Goal: Task Accomplishment & Management: Manage account settings

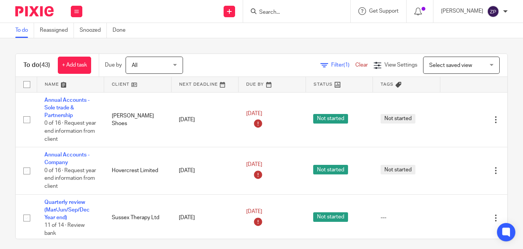
scroll to position [897, 0]
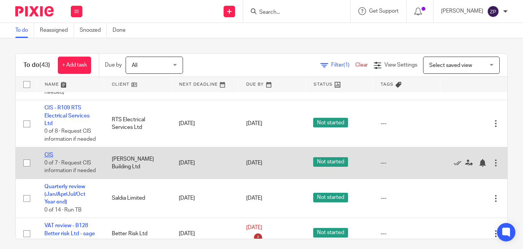
click at [53, 152] on link "CIS" at bounding box center [48, 154] width 9 height 5
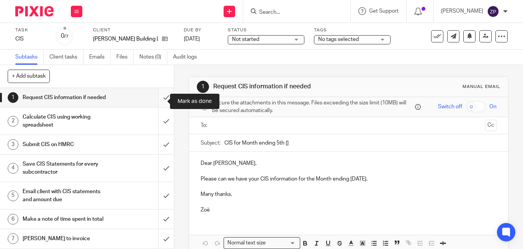
click at [155, 104] on input "submit" at bounding box center [87, 97] width 174 height 19
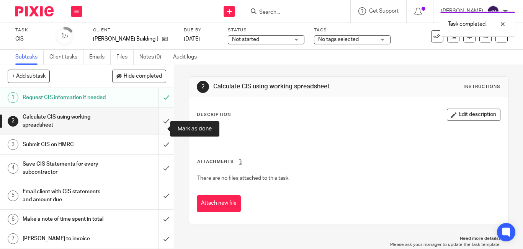
click at [157, 131] on input "submit" at bounding box center [87, 121] width 174 height 27
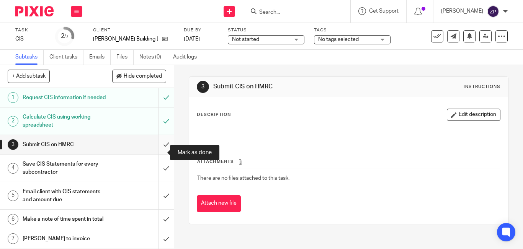
click at [155, 154] on input "submit" at bounding box center [87, 144] width 174 height 19
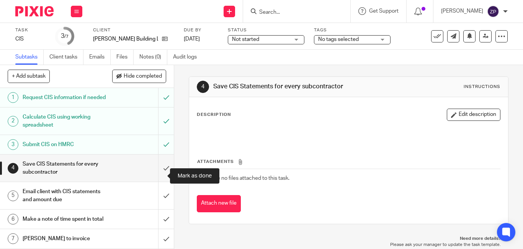
drag, startPoint x: 157, startPoint y: 175, endPoint x: 169, endPoint y: 163, distance: 16.8
click at [157, 175] on input "submit" at bounding box center [87, 168] width 174 height 27
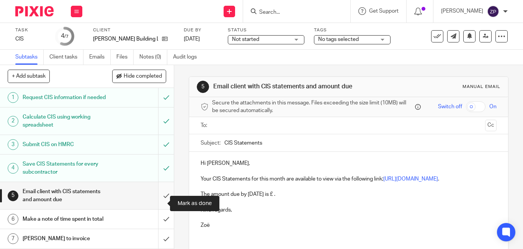
click at [157, 204] on input "submit" at bounding box center [87, 195] width 174 height 27
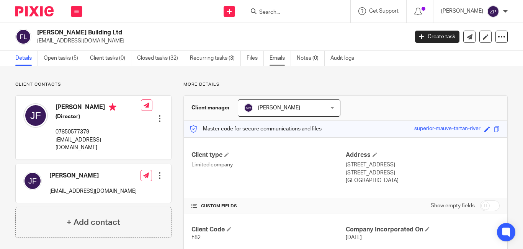
click at [277, 57] on link "Emails" at bounding box center [280, 58] width 21 height 15
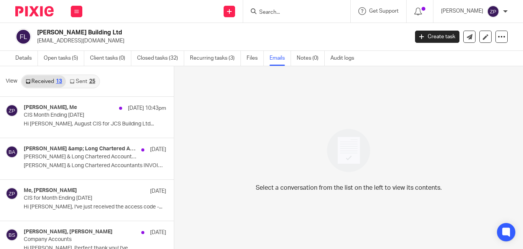
click at [75, 84] on link "Sent 25" at bounding box center [82, 81] width 33 height 12
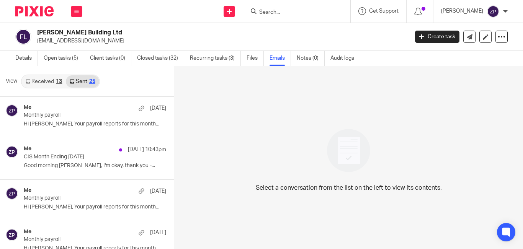
scroll to position [1, 0]
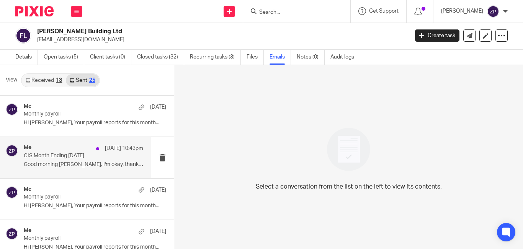
click at [75, 161] on div "Me 14 Sep 10:43pm CIS Month Ending 5th May 2025 Good morning Joe, I'm okay, tha…" at bounding box center [84, 158] width 120 height 26
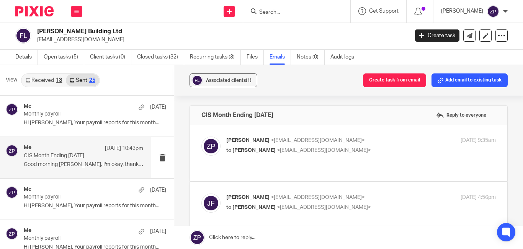
scroll to position [0, 0]
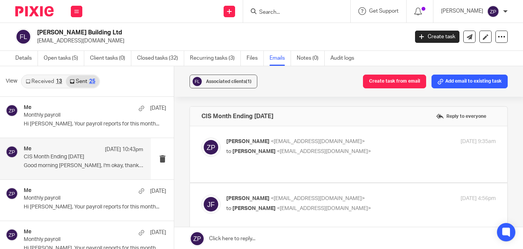
click at [378, 141] on p "Zoe Payne <zoe@boldenandlong.co.uk>" at bounding box center [316, 142] width 180 height 8
checkbox input "true"
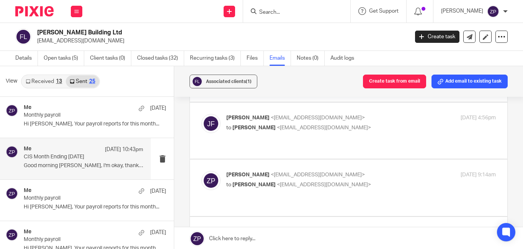
scroll to position [268, 0]
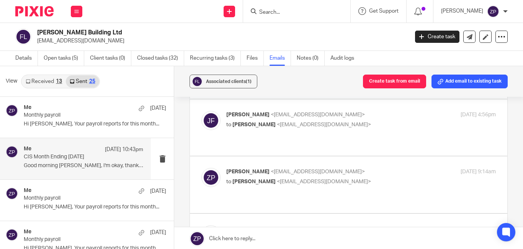
click at [338, 168] on p "Zoe Payne <zoe@boldenandlong.co.uk>" at bounding box center [316, 172] width 180 height 8
checkbox input "true"
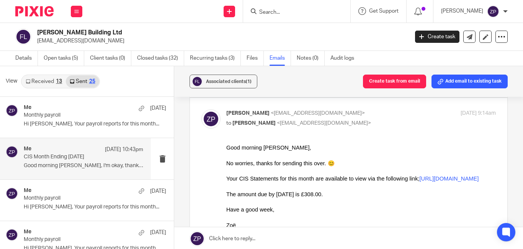
scroll to position [345, 0]
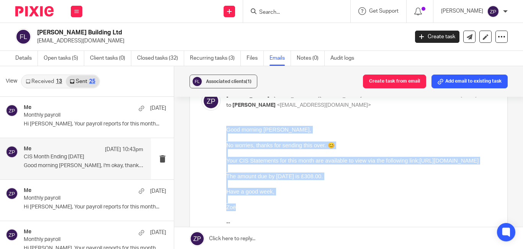
drag, startPoint x: 238, startPoint y: 214, endPoint x: 434, endPoint y: 243, distance: 197.8
copy div "Good morning Joe, No worries, thanks for sending this over. 😊 Your CIS Statemen…"
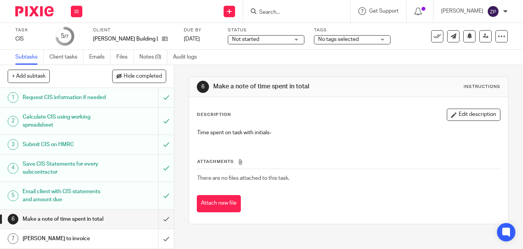
scroll to position [15, 0]
click at [451, 116] on button "Edit description" at bounding box center [474, 115] width 54 height 12
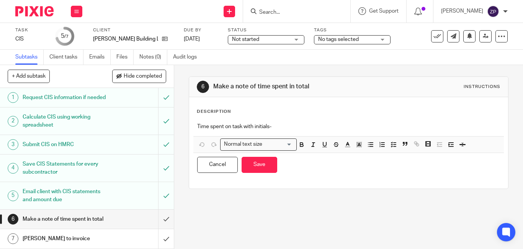
click at [293, 129] on p "Time spent on task with initials-" at bounding box center [348, 127] width 303 height 8
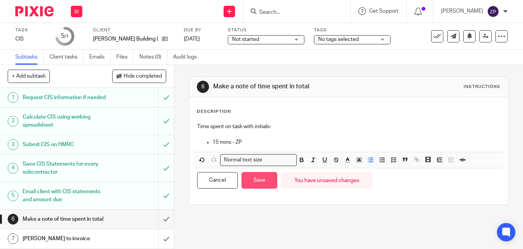
click at [254, 179] on button "Save" at bounding box center [260, 180] width 36 height 16
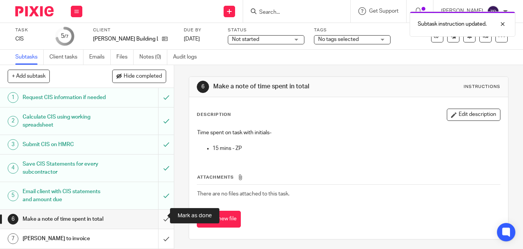
click at [156, 215] on input "submit" at bounding box center [87, 219] width 174 height 19
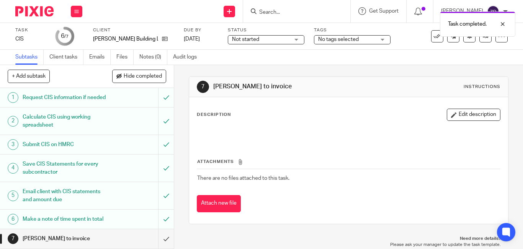
click at [331, 37] on body "Work Email Clients Team Reports Work Email Clients Team Reports Settings Send n…" at bounding box center [261, 124] width 523 height 249
click at [331, 39] on span "No tags selected" at bounding box center [338, 39] width 41 height 5
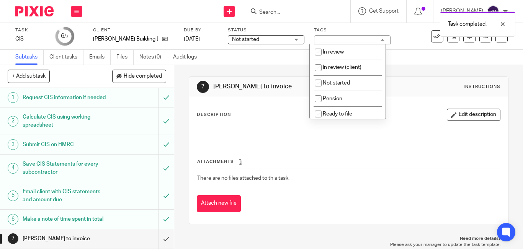
scroll to position [115, 0]
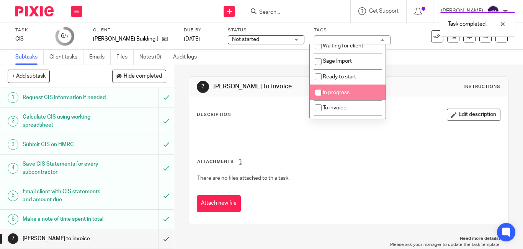
click at [339, 106] on span "To invoice" at bounding box center [335, 107] width 24 height 5
checkbox input "true"
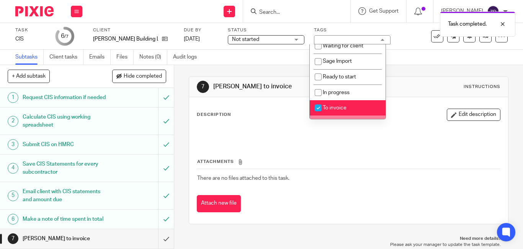
click at [325, 158] on div "Attachments There are no files attached to this task. Attach new file" at bounding box center [349, 178] width 304 height 70
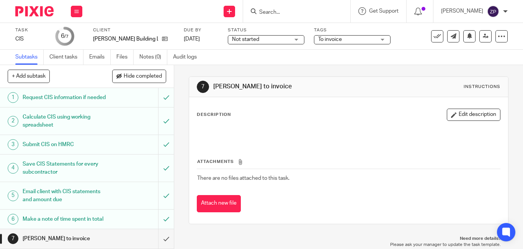
click at [218, 121] on div "Description Edit description" at bounding box center [349, 126] width 304 height 34
click at [480, 33] on link at bounding box center [486, 36] width 12 height 12
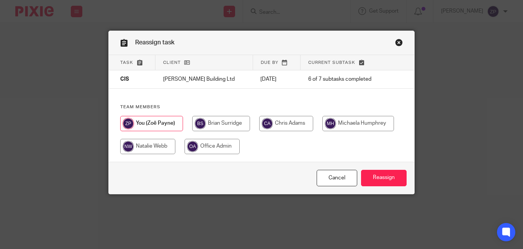
click at [220, 125] on input "radio" at bounding box center [221, 123] width 58 height 15
radio input "true"
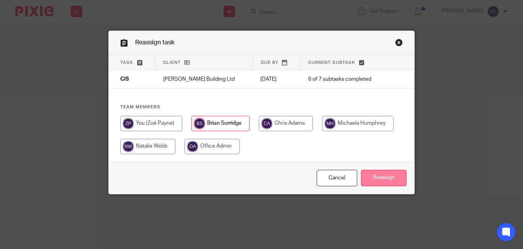
click at [393, 182] on input "Reassign" at bounding box center [384, 178] width 46 height 16
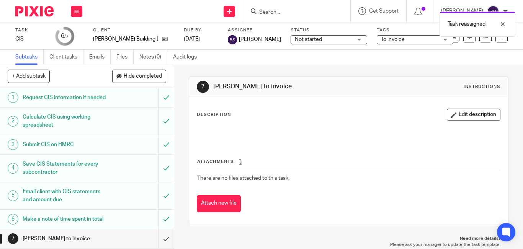
click at [36, 3] on div at bounding box center [31, 11] width 63 height 23
click at [36, 6] on img at bounding box center [34, 11] width 38 height 10
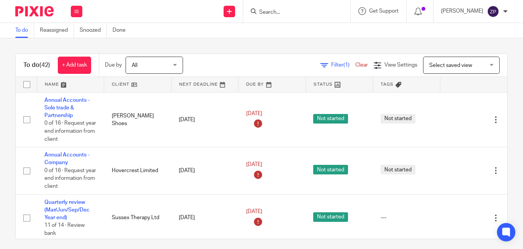
click at [295, 43] on div "To do (42) + Add task Due by All All [DATE] [DATE] This week Next week This mon…" at bounding box center [261, 143] width 523 height 211
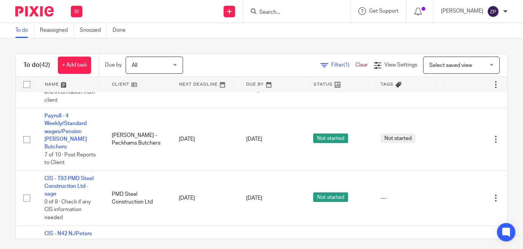
scroll to position [841, 0]
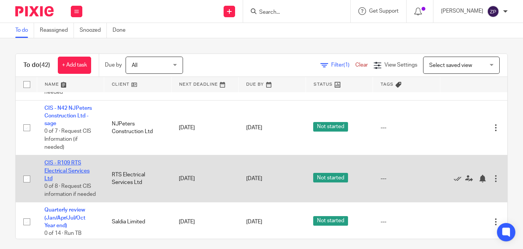
click at [61, 162] on link "CIS - R109 RTS Electrical Services Ltd" at bounding box center [66, 171] width 45 height 21
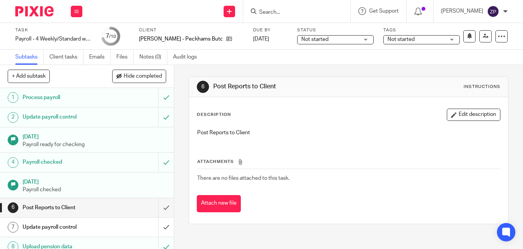
scroll to position [47, 0]
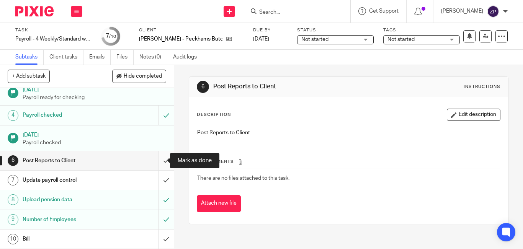
click at [159, 157] on input "submit" at bounding box center [87, 160] width 174 height 19
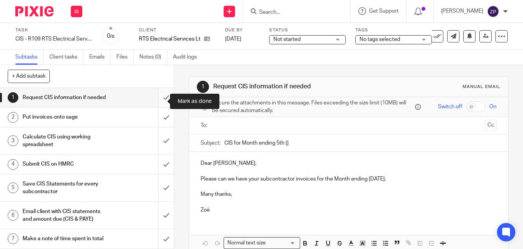
click at [158, 100] on input "submit" at bounding box center [87, 97] width 174 height 19
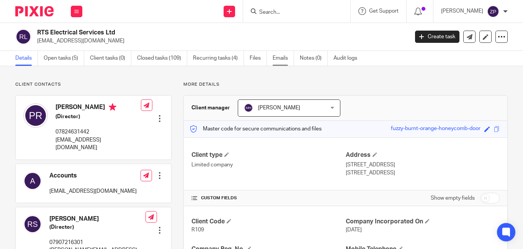
click at [285, 59] on link "Emails" at bounding box center [283, 58] width 21 height 15
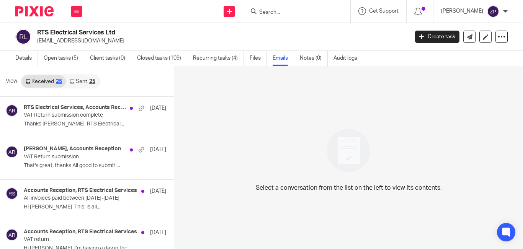
click at [99, 79] on div "Received 25 Sent 25" at bounding box center [60, 82] width 79 height 14
click at [92, 77] on link "Sent 25" at bounding box center [82, 81] width 33 height 12
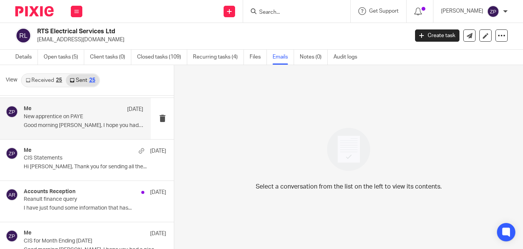
scroll to position [268, 0]
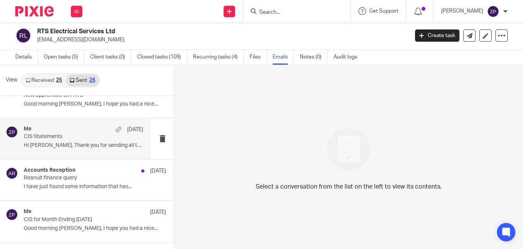
click at [79, 144] on p "Hi Pete, Thank you for sending all the..." at bounding box center [84, 146] width 120 height 7
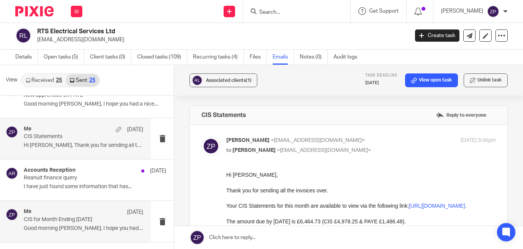
scroll to position [0, 0]
click at [72, 223] on div "Me 12 Aug CIS for Month Ending 5th August Good morning Pete, I hope you had a n…" at bounding box center [84, 222] width 120 height 26
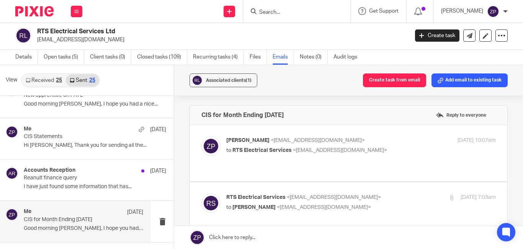
click at [394, 129] on label at bounding box center [349, 153] width 318 height 56
click at [202, 136] on input "checkbox" at bounding box center [201, 136] width 0 height 0
checkbox input "true"
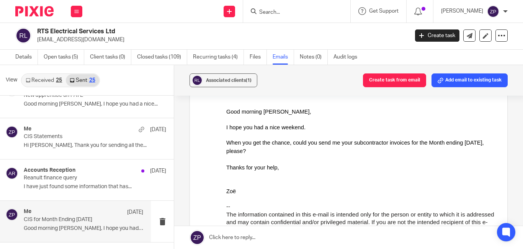
scroll to position [77, 0]
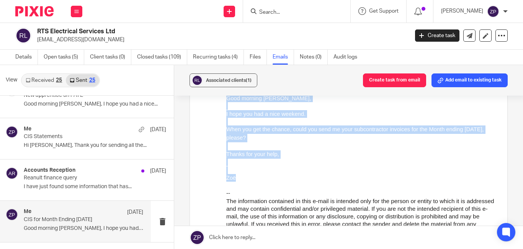
drag, startPoint x: 244, startPoint y: 180, endPoint x: 220, endPoint y: 97, distance: 86.1
click at [226, 97] on html "Good morning Pete, I hope you had a nice weekend. When you get the chance, coul…" at bounding box center [361, 173] width 270 height 157
copy div "Good morning Pete, I hope you had a nice weekend. When you get the chance, coul…"
click at [266, 147] on div at bounding box center [361, 146] width 270 height 8
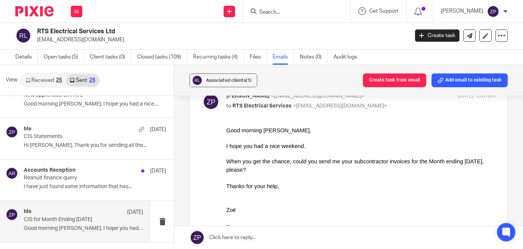
scroll to position [0, 0]
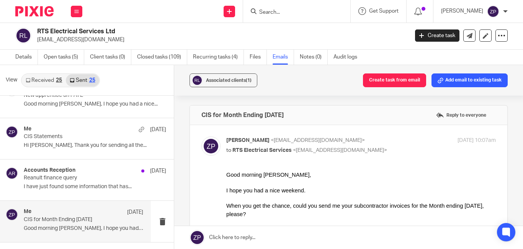
drag, startPoint x: 302, startPoint y: 113, endPoint x: 189, endPoint y: 116, distance: 112.3
click at [190, 116] on div "CIS for Month Ending 5th August Reply to everyone" at bounding box center [349, 115] width 318 height 19
copy h4 "CIS for Month Ending 5th August"
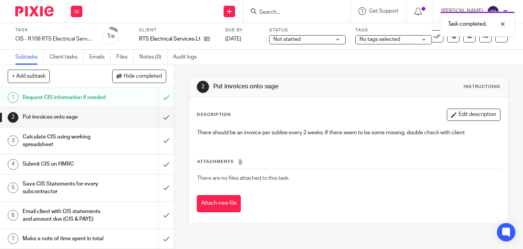
click at [401, 39] on span "No tags selected" at bounding box center [388, 40] width 57 height 8
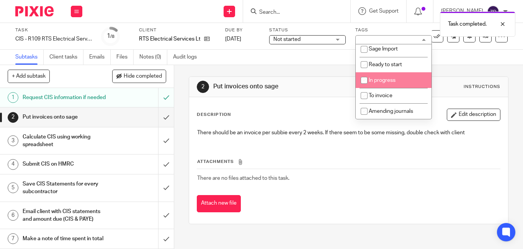
scroll to position [89, 0]
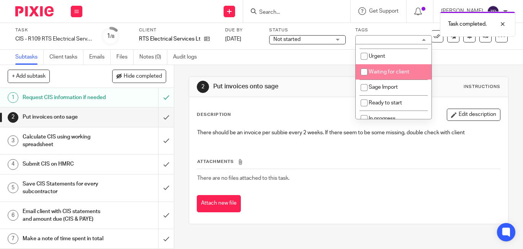
click at [378, 70] on span "Waiting for client" at bounding box center [389, 71] width 41 height 5
checkbox input "true"
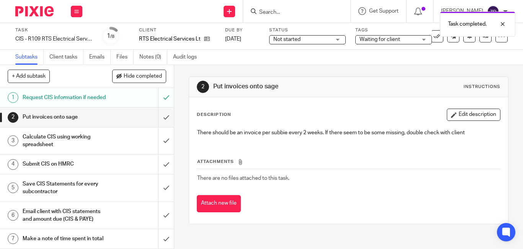
click at [30, 11] on img at bounding box center [34, 11] width 38 height 10
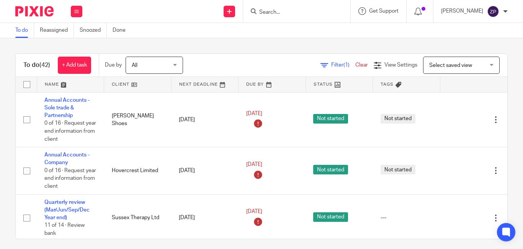
scroll to position [731, 0]
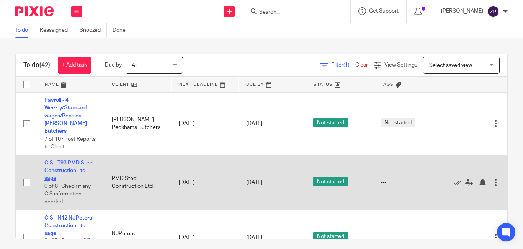
click at [66, 161] on link "CIS - T93 PMD Steel Construction Ltd - sage" at bounding box center [68, 171] width 49 height 21
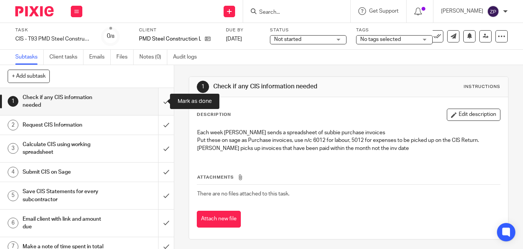
click at [156, 102] on input "submit" at bounding box center [87, 101] width 174 height 27
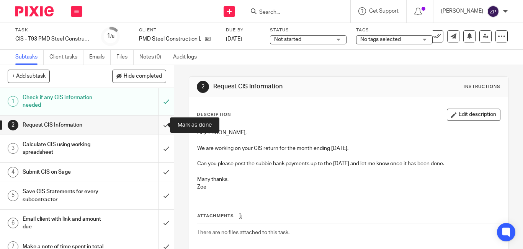
click at [158, 126] on input "submit" at bounding box center [87, 125] width 174 height 19
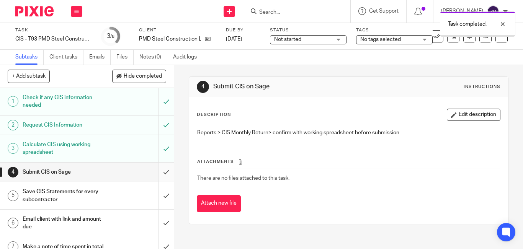
click at [162, 173] on input "submit" at bounding box center [87, 172] width 174 height 19
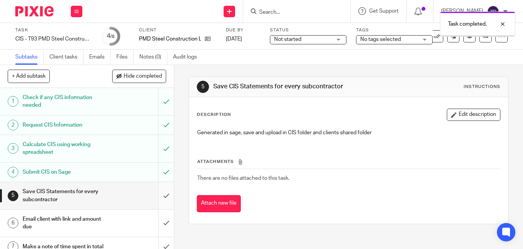
click at [158, 196] on input "submit" at bounding box center [87, 195] width 174 height 27
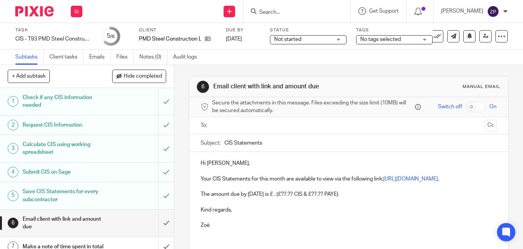
click at [268, 198] on p "The amount due by [DATE] is £ . (£??.?? CIS & £??.?? PAYE)" at bounding box center [349, 195] width 296 height 8
drag, startPoint x: 371, startPoint y: 199, endPoint x: 194, endPoint y: 203, distance: 176.7
click at [194, 203] on div "Hi [PERSON_NAME], Your CIS Statements for this month are available to view via …" at bounding box center [348, 197] width 319 height 91
paste div
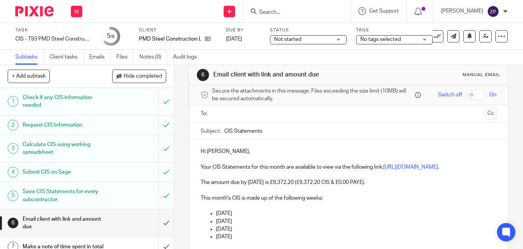
click at [271, 187] on p "The amount due by [DATE] is £9,372.20 (£9,372.20 CIS & £0.00 PAYE)." at bounding box center [349, 183] width 296 height 8
click at [326, 187] on p "The amount due by 22nd September is £9,372.20 (£9,372.20 CIS & £0.00 PAYE)." at bounding box center [349, 183] width 296 height 8
drag, startPoint x: 318, startPoint y: 191, endPoint x: 298, endPoint y: 190, distance: 19.9
click at [298, 187] on p "The amount due by 22nd September is £9,372.20 (£9,372.20 CIS & £0.00 PAYE)." at bounding box center [349, 183] width 296 height 8
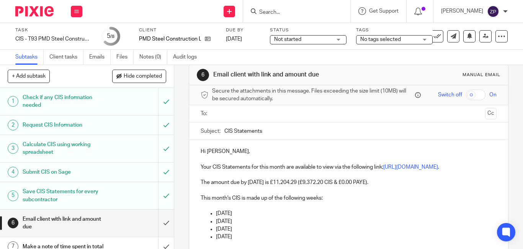
click at [323, 195] on p at bounding box center [349, 191] width 296 height 8
drag, startPoint x: 321, startPoint y: 191, endPoint x: 297, endPoint y: 191, distance: 24.1
click at [297, 187] on p "The amount due by 22nd September is £11,204.29 (£9,372.20 CIS & £0.00 PAYE)." at bounding box center [349, 183] width 296 height 8
copy p "11,204.29"
click at [330, 187] on p "The amount due by 22nd September is £11,204.29 (£9,372.20 CIS & £0.00 PAYE)." at bounding box center [349, 183] width 296 height 8
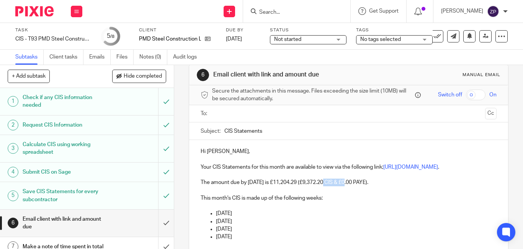
click at [330, 187] on p "The amount due by 22nd September is £11,204.29 (£9,372.20 CIS & £0.00 PAYE)." at bounding box center [349, 183] width 296 height 8
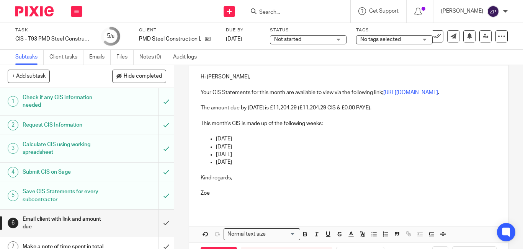
scroll to position [89, 0]
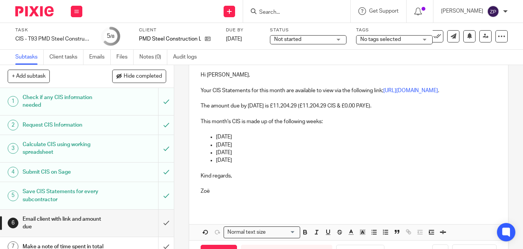
click at [224, 133] on p at bounding box center [349, 130] width 296 height 8
drag, startPoint x: 227, startPoint y: 146, endPoint x: 237, endPoint y: 146, distance: 10.0
click at [237, 141] on p "[DATE]" at bounding box center [356, 137] width 281 height 8
drag, startPoint x: 227, startPoint y: 152, endPoint x: 237, endPoint y: 153, distance: 10.4
click at [237, 149] on p "[DATE]" at bounding box center [356, 145] width 281 height 8
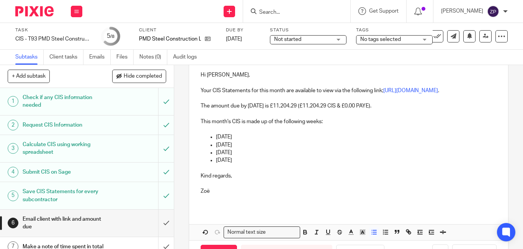
drag, startPoint x: 223, startPoint y: 161, endPoint x: 236, endPoint y: 161, distance: 13.4
click at [236, 157] on p "[DATE]" at bounding box center [356, 153] width 281 height 8
drag, startPoint x: 225, startPoint y: 169, endPoint x: 229, endPoint y: 169, distance: 3.9
click at [229, 164] on p "WE 27/07/2025" at bounding box center [356, 161] width 281 height 8
drag, startPoint x: 237, startPoint y: 169, endPoint x: 227, endPoint y: 169, distance: 9.6
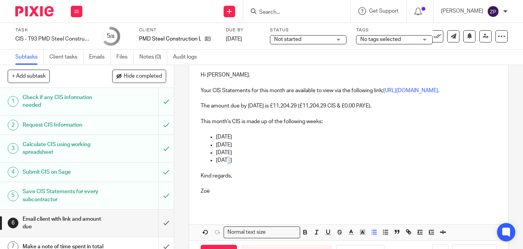
click at [227, 164] on p "WE 27/07/2025" at bounding box center [356, 161] width 281 height 8
drag, startPoint x: 252, startPoint y: 166, endPoint x: 205, endPoint y: 166, distance: 46.7
click at [205, 164] on ul "WE 03/08/2025 WE 10/08/2025 WE 17/08/2025 WE 24/08/2025" at bounding box center [349, 148] width 296 height 31
copy p "WE 24/08/2025"
click at [264, 164] on p "WE 24/08/2025" at bounding box center [356, 161] width 281 height 8
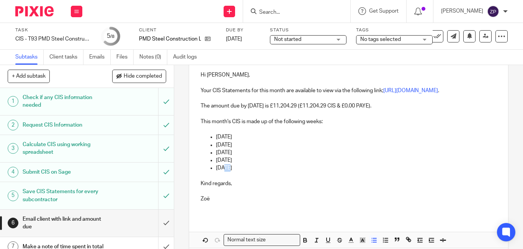
drag, startPoint x: 225, startPoint y: 177, endPoint x: 229, endPoint y: 177, distance: 4.6
click at [229, 172] on p "WE 24/08/2025" at bounding box center [356, 168] width 281 height 8
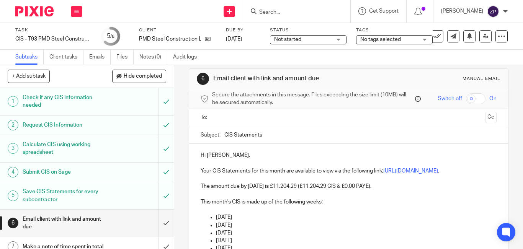
scroll to position [0, 0]
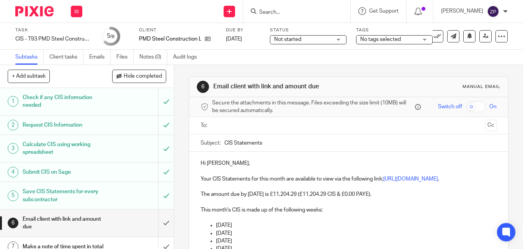
click at [225, 122] on input "text" at bounding box center [348, 125] width 267 height 9
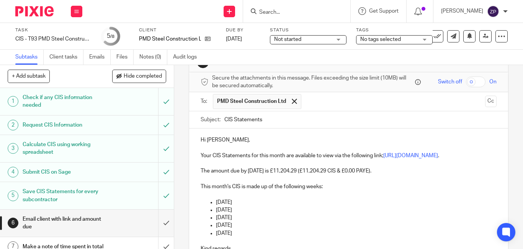
scroll to position [38, 0]
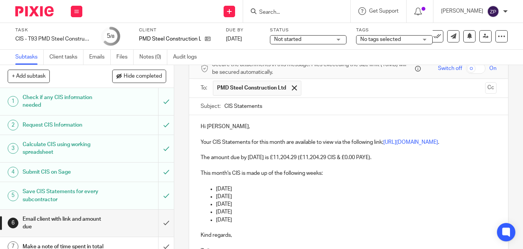
click at [201, 128] on p "Hi Nadine," at bounding box center [349, 127] width 296 height 8
click at [266, 129] on p "Good morning Nadine," at bounding box center [349, 127] width 296 height 8
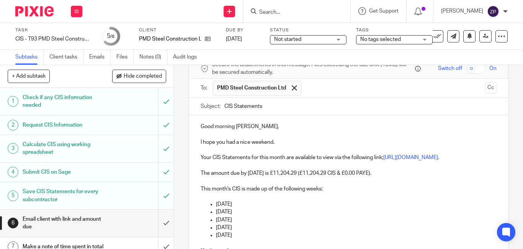
click at [284, 141] on p "I hope you had a nice weekend." at bounding box center [349, 143] width 296 height 8
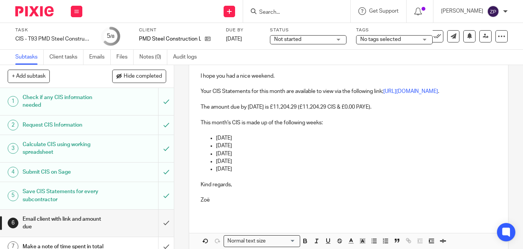
scroll to position [149, 0]
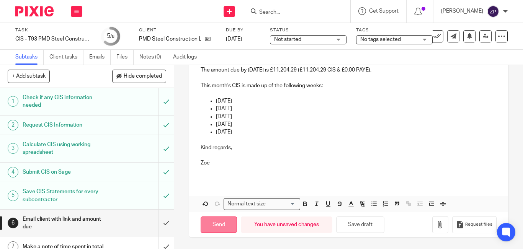
click at [215, 221] on input "Send" at bounding box center [219, 225] width 36 height 16
type input "Sent"
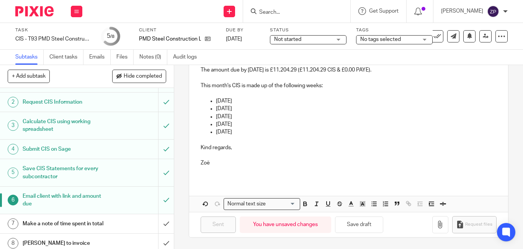
scroll to position [35, 0]
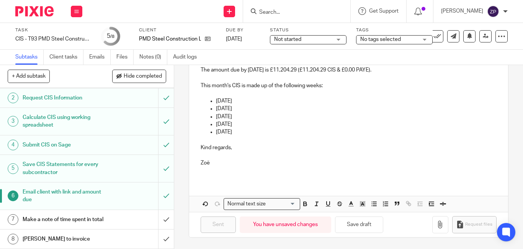
click at [72, 214] on h1 "Make a note of time spent in total" at bounding box center [65, 219] width 85 height 11
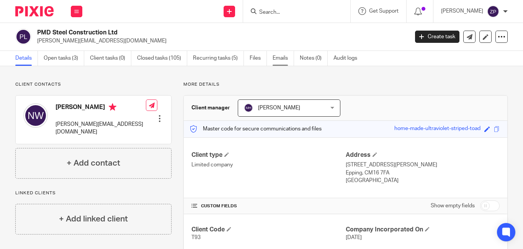
click at [279, 54] on link "Emails" at bounding box center [283, 58] width 21 height 15
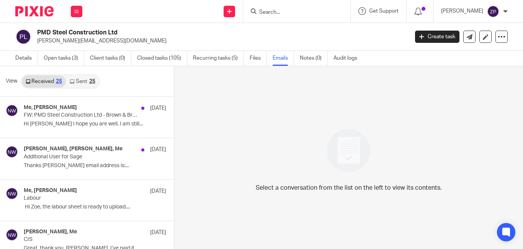
click at [80, 81] on link "Sent 25" at bounding box center [82, 81] width 33 height 12
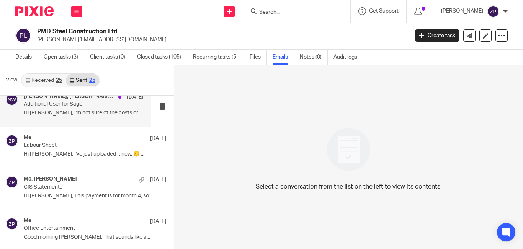
scroll to position [307, 0]
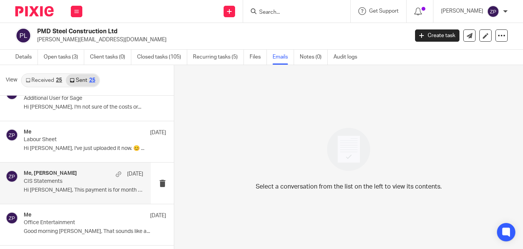
click at [90, 193] on p "Hi [PERSON_NAME], This payment is for month 4, so..." at bounding box center [84, 190] width 120 height 7
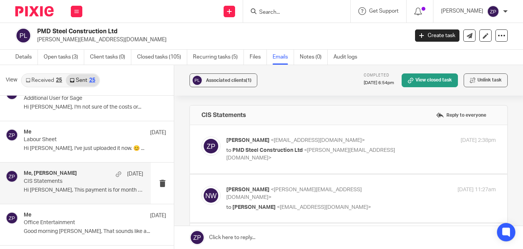
scroll to position [0, 0]
click at [434, 145] on div "[PERSON_NAME] <[EMAIL_ADDRESS][DOMAIN_NAME]> to PMD Steel Construction Ltd <[PE…" at bounding box center [361, 150] width 270 height 26
checkbox input "true"
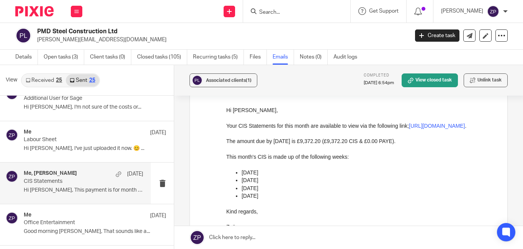
scroll to position [77, 0]
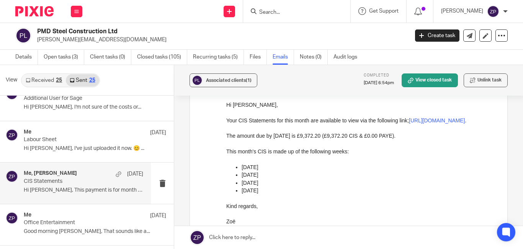
drag, startPoint x: 286, startPoint y: 200, endPoint x: 220, endPoint y: 143, distance: 86.9
click at [226, 143] on html "Hi Nadine, Your CIS Statements for this month are available to view via the fol…" at bounding box center [361, 167] width 270 height 133
copy div "The amount due by 22nd August is £9,372.20 (£9,372.20 CIS & £0.00 PAYE). This m…"
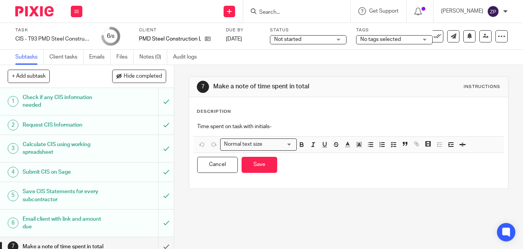
click at [293, 127] on p "Time spent on task with initials-" at bounding box center [348, 127] width 303 height 8
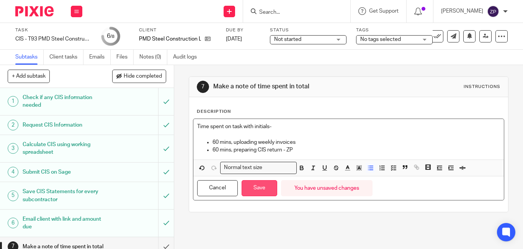
click at [266, 185] on button "Save" at bounding box center [260, 188] width 36 height 16
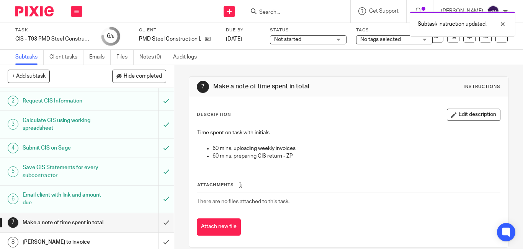
scroll to position [35, 0]
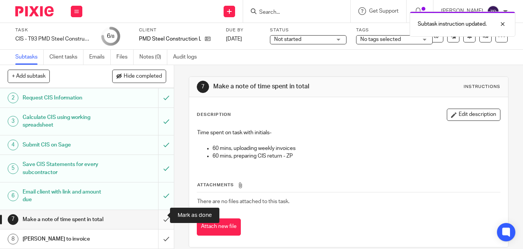
click at [157, 217] on input "submit" at bounding box center [87, 219] width 174 height 19
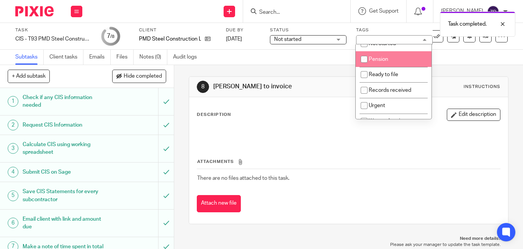
scroll to position [127, 0]
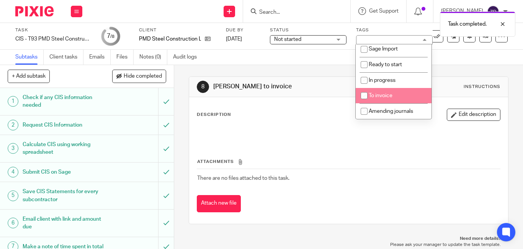
click at [374, 94] on span "To invoice" at bounding box center [381, 95] width 24 height 5
checkbox input "true"
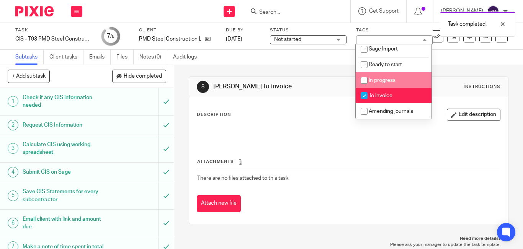
click at [482, 43] on div "Task CIS - T93 PMD Steel Construction Ltd - sage Save CIS - T93 PMD Steel Const…" at bounding box center [261, 36] width 493 height 18
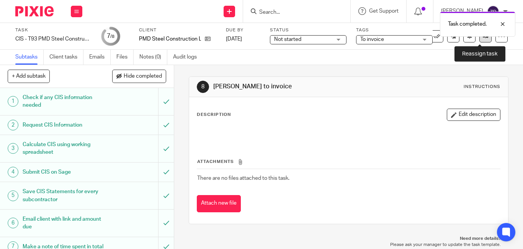
click at [481, 39] on link at bounding box center [486, 36] width 12 height 12
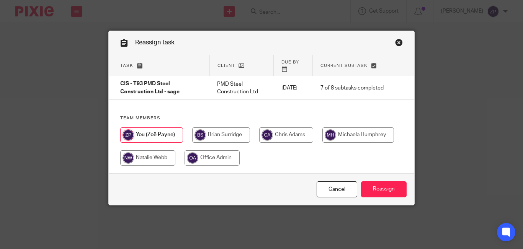
click at [205, 138] on div at bounding box center [261, 151] width 283 height 46
click at [209, 135] on input "radio" at bounding box center [221, 135] width 58 height 15
radio input "true"
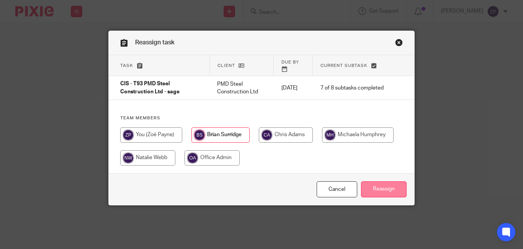
click at [393, 182] on input "Reassign" at bounding box center [384, 190] width 46 height 16
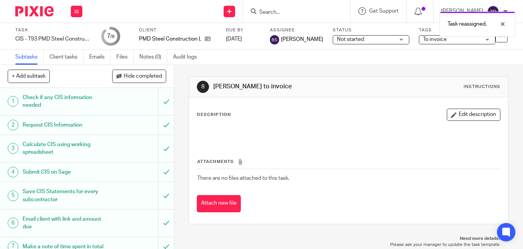
click at [416, 46] on div "Task CIS - T93 PMD Steel Construction Ltd - sage Save CIS - T93 PMD Steel Const…" at bounding box center [261, 36] width 523 height 27
click at [423, 41] on span "To invoice" at bounding box center [435, 39] width 24 height 5
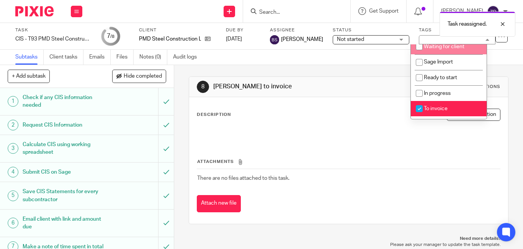
scroll to position [115, 0]
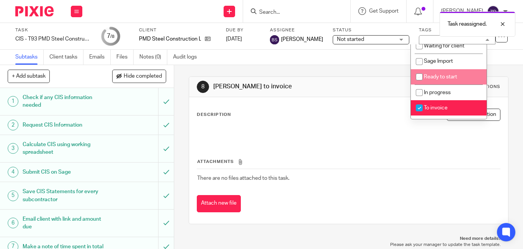
click at [37, 11] on img at bounding box center [34, 11] width 38 height 10
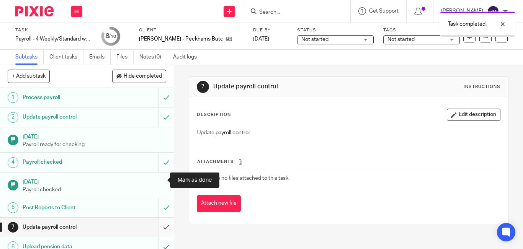
scroll to position [47, 0]
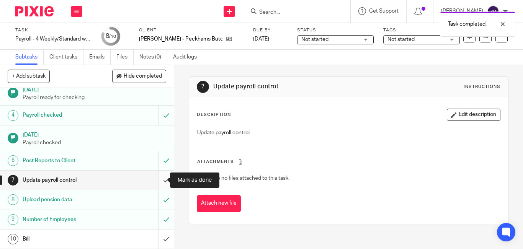
drag, startPoint x: 154, startPoint y: 180, endPoint x: 163, endPoint y: 180, distance: 8.8
click at [154, 180] on input "submit" at bounding box center [87, 180] width 174 height 19
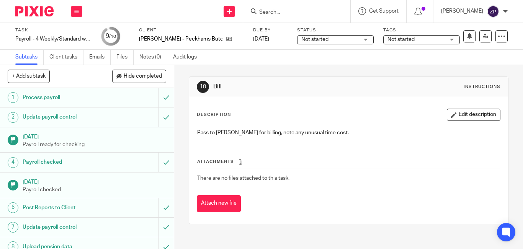
click at [415, 40] on span "Not started" at bounding box center [401, 39] width 27 height 5
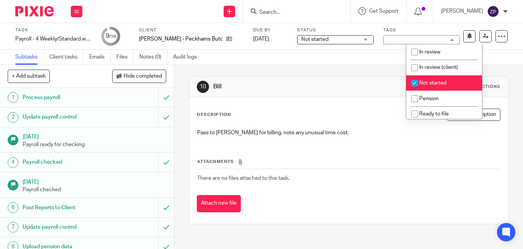
click at [421, 86] on input "checkbox" at bounding box center [415, 83] width 15 height 15
checkbox input "false"
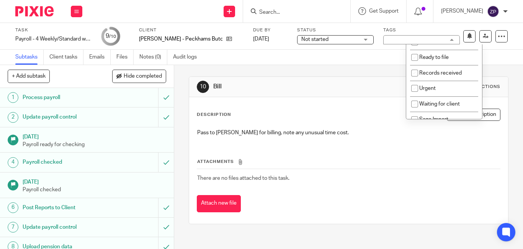
scroll to position [127, 0]
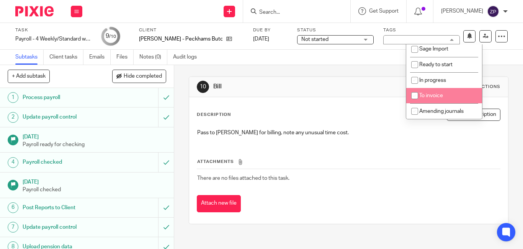
click at [423, 95] on span "To invoice" at bounding box center [432, 95] width 24 height 5
checkbox input "true"
click at [343, 100] on div "Description Edit description Pass to [PERSON_NAME] for billing, note any unusua…" at bounding box center [348, 160] width 319 height 127
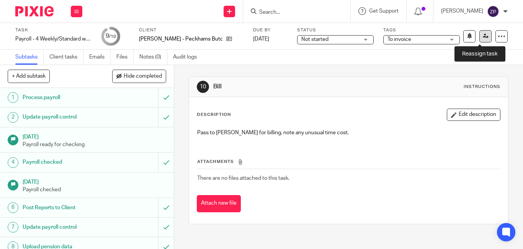
click at [485, 40] on link at bounding box center [486, 36] width 12 height 12
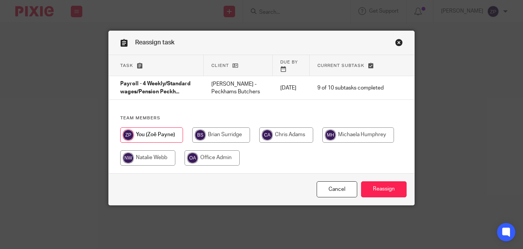
click at [224, 138] on input "radio" at bounding box center [221, 135] width 58 height 15
radio input "true"
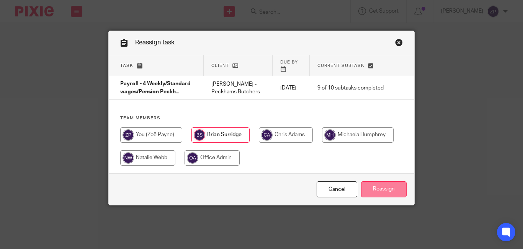
click at [384, 185] on input "Reassign" at bounding box center [384, 190] width 46 height 16
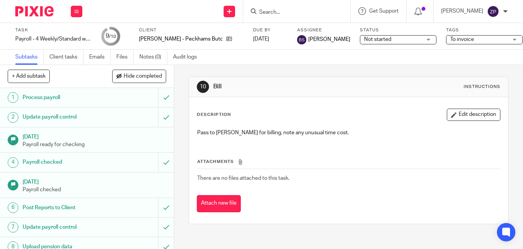
click at [31, 9] on img at bounding box center [34, 11] width 38 height 10
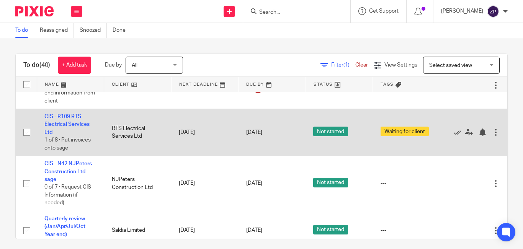
scroll to position [677, 0]
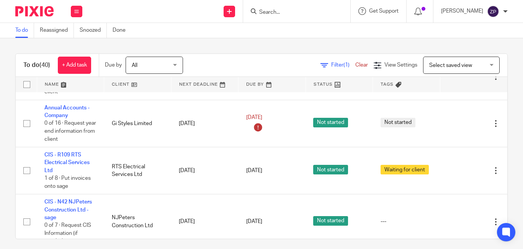
click at [298, 32] on div "To do Reassigned Snoozed Done" at bounding box center [261, 30] width 523 height 15
click at [300, 34] on div "To do Reassigned Snoozed Done" at bounding box center [261, 30] width 523 height 15
click at [334, 30] on div "To do Reassigned Snoozed Done" at bounding box center [261, 30] width 523 height 15
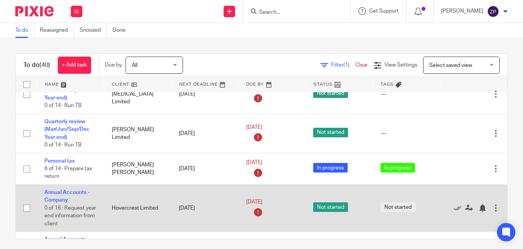
scroll to position [496, 0]
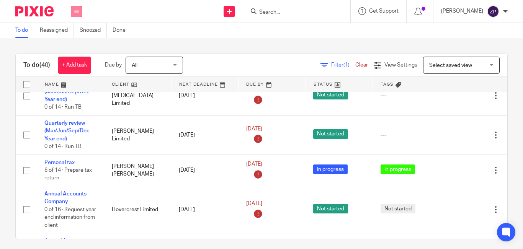
click at [80, 11] on button at bounding box center [76, 11] width 11 height 11
click at [71, 50] on li "Email" at bounding box center [76, 46] width 20 height 11
click at [79, 47] on li "Email" at bounding box center [76, 46] width 20 height 11
click at [75, 46] on link "Email" at bounding box center [72, 46] width 13 height 5
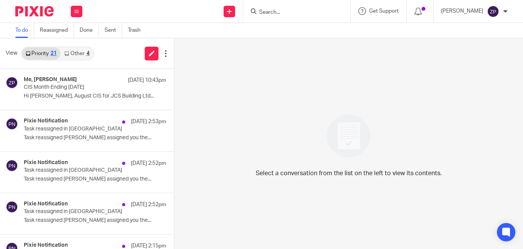
click at [80, 54] on link "Other 4" at bounding box center [77, 54] width 33 height 12
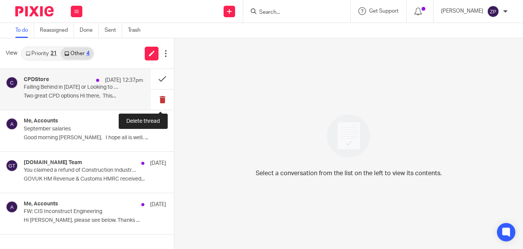
click at [161, 98] on button at bounding box center [162, 100] width 23 height 20
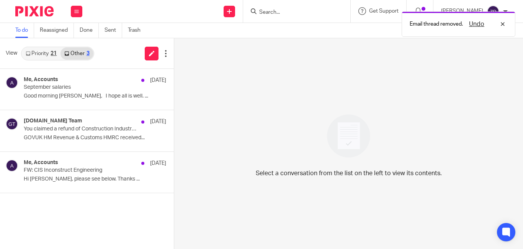
click at [35, 48] on link "Priority 21" at bounding box center [41, 54] width 39 height 12
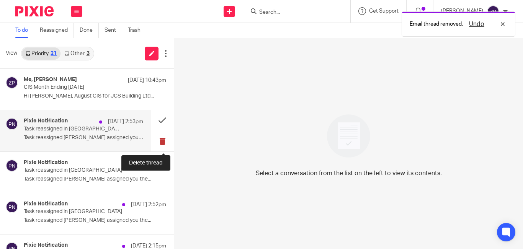
click at [159, 141] on button at bounding box center [162, 141] width 23 height 20
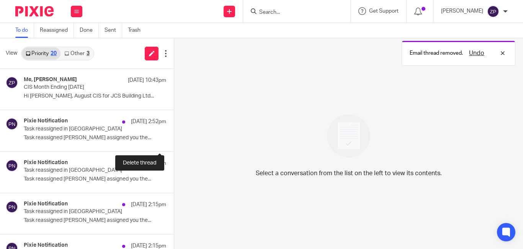
click at [174, 141] on button at bounding box center [177, 141] width 6 height 20
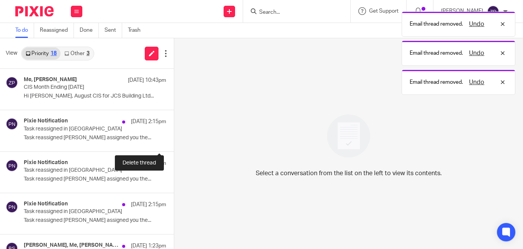
click at [174, 141] on button at bounding box center [177, 141] width 6 height 20
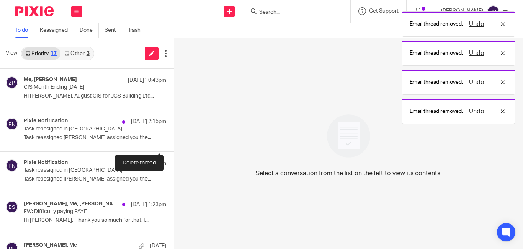
click at [174, 141] on button at bounding box center [177, 141] width 6 height 20
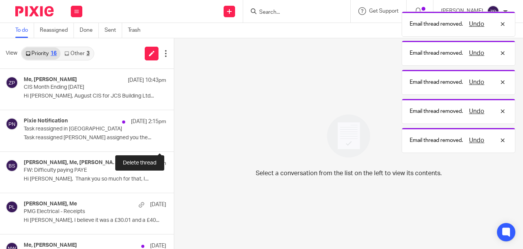
click at [174, 141] on button at bounding box center [177, 141] width 6 height 20
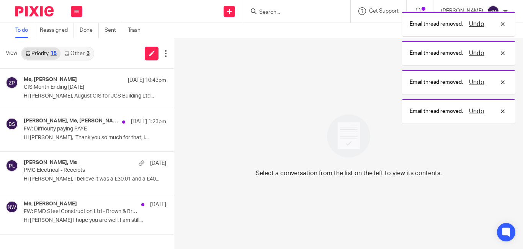
click at [39, 9] on img at bounding box center [34, 11] width 38 height 10
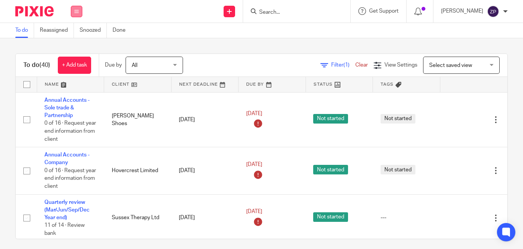
click at [82, 12] on button at bounding box center [76, 11] width 11 height 11
click at [73, 46] on link "Email" at bounding box center [72, 46] width 13 height 5
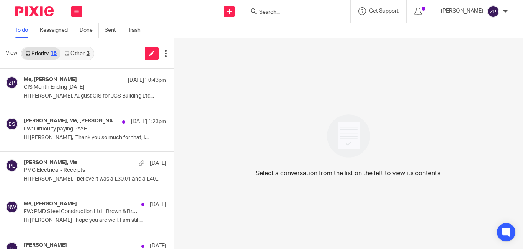
click at [73, 48] on link "Other 3" at bounding box center [77, 54] width 33 height 12
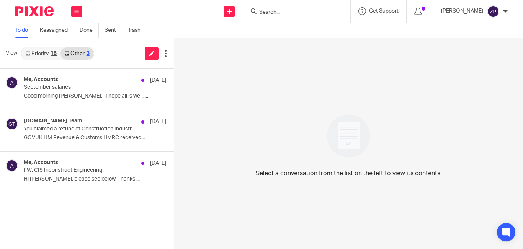
click at [46, 55] on link "Priority 15" at bounding box center [41, 54] width 39 height 12
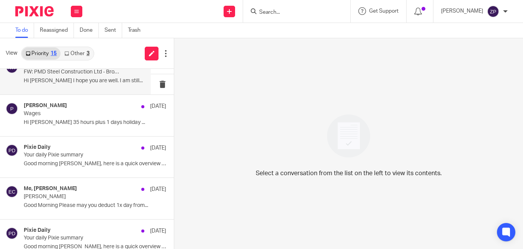
scroll to position [153, 0]
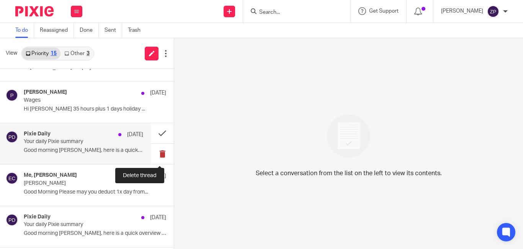
click at [157, 153] on button at bounding box center [162, 154] width 23 height 20
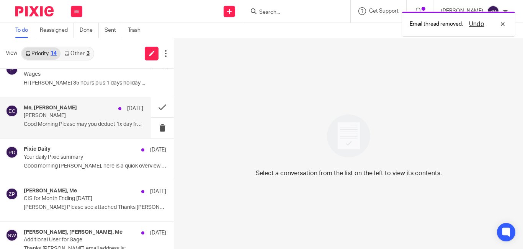
scroll to position [192, 0]
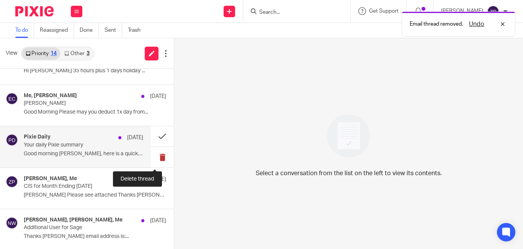
click at [155, 156] on button at bounding box center [162, 157] width 23 height 20
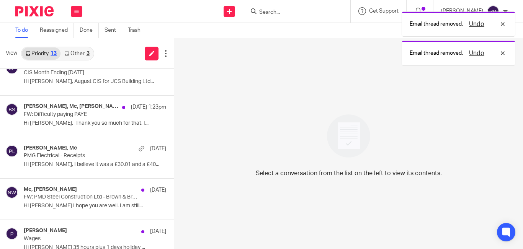
scroll to position [0, 0]
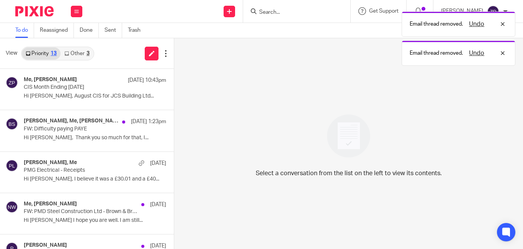
click at [39, 10] on img at bounding box center [34, 11] width 38 height 10
